Goal: Information Seeking & Learning: Learn about a topic

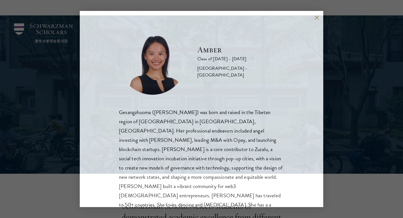
click at [73, 106] on div "Amber Class of 2025 - 2026 China - Peking University Gesangzhuoma (Amber) was b…" at bounding box center [201, 109] width 403 height 218
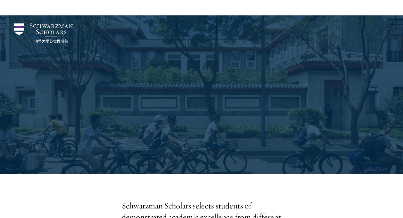
scroll to position [721, 0]
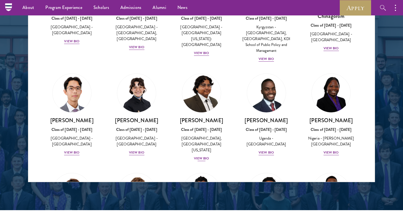
scroll to position [738, 0]
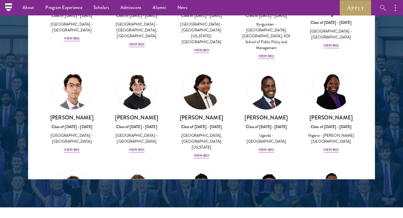
scroll to position [724, 0]
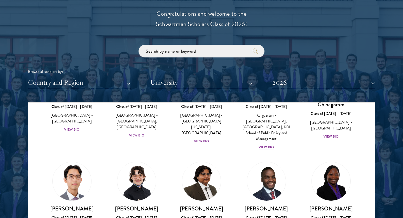
scroll to position [684, 0]
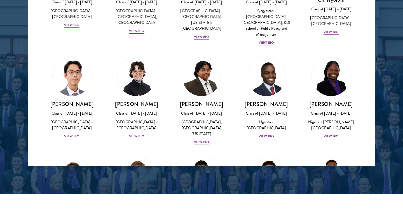
scroll to position [747, 0]
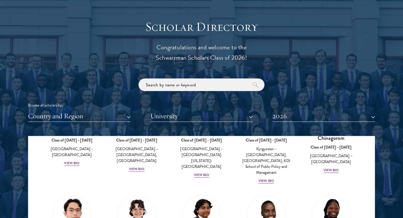
scroll to position [648, 0]
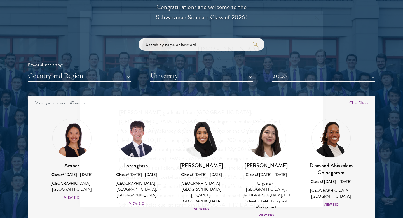
scroll to position [10, 0]
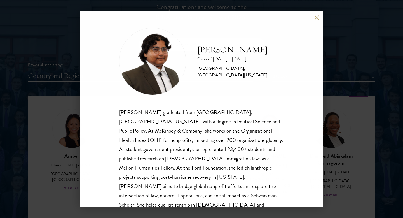
click at [330, 188] on div "[PERSON_NAME] Class of [DATE] - [DATE] [GEOGRAPHIC_DATA] - [GEOGRAPHIC_DATA], […" at bounding box center [201, 109] width 403 height 218
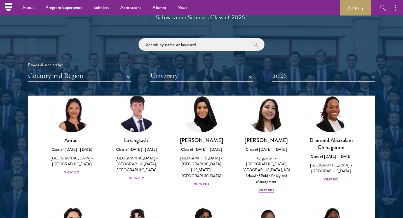
scroll to position [24, 0]
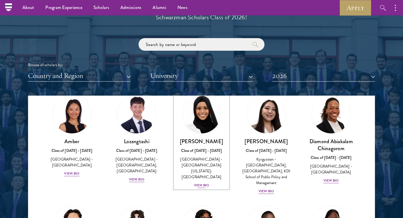
click at [204, 183] on div "View Bio" at bounding box center [201, 185] width 15 height 5
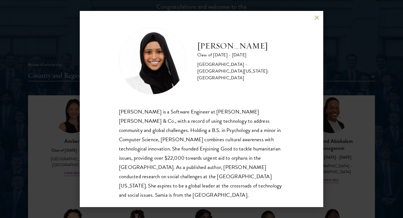
scroll to position [651, 0]
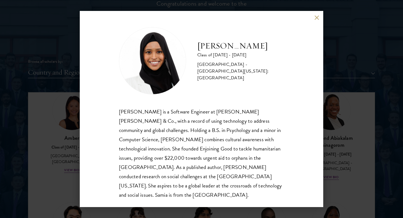
click at [341, 195] on div "[PERSON_NAME] Class of [DATE] - [DATE] [GEOGRAPHIC_DATA] - [GEOGRAPHIC_DATA][US…" at bounding box center [201, 109] width 403 height 218
click at [332, 183] on div "[PERSON_NAME] Class of [DATE] - [DATE] [GEOGRAPHIC_DATA] - [GEOGRAPHIC_DATA][US…" at bounding box center [201, 109] width 403 height 218
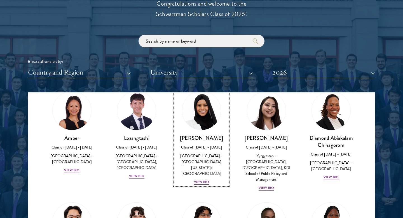
scroll to position [23, 0]
